Goal: Transaction & Acquisition: Book appointment/travel/reservation

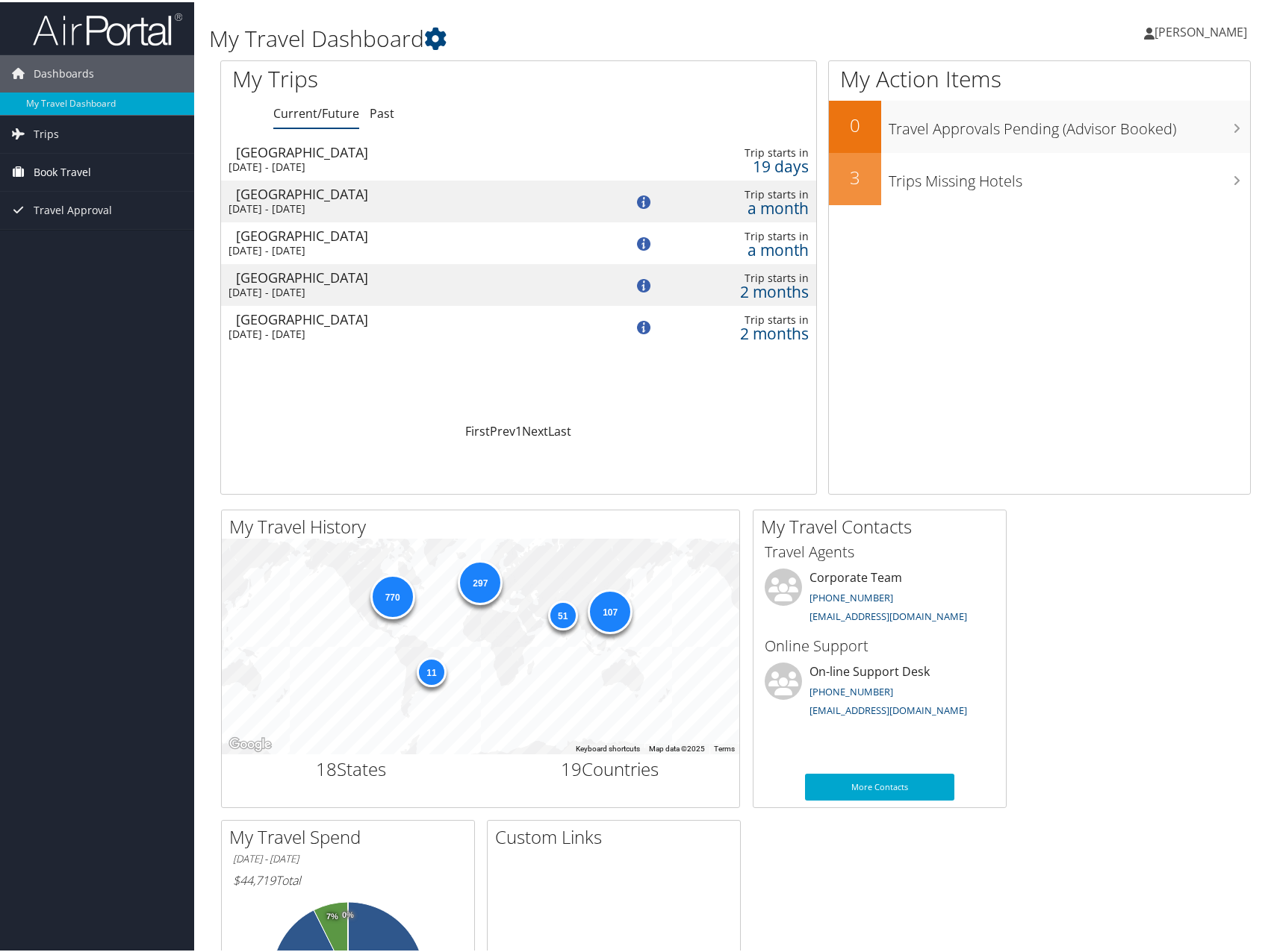
click at [68, 175] on span "Book Travel" at bounding box center [62, 170] width 57 height 37
click at [70, 249] on link "Book/Manage Online Trips" at bounding box center [97, 245] width 194 height 23
click at [1145, 364] on div "My Action Items 0 Travel Approvals Pending (Advisor Booked) 3 Trips Missing Hot…" at bounding box center [1039, 276] width 423 height 435
